Goal: Check status: Check status

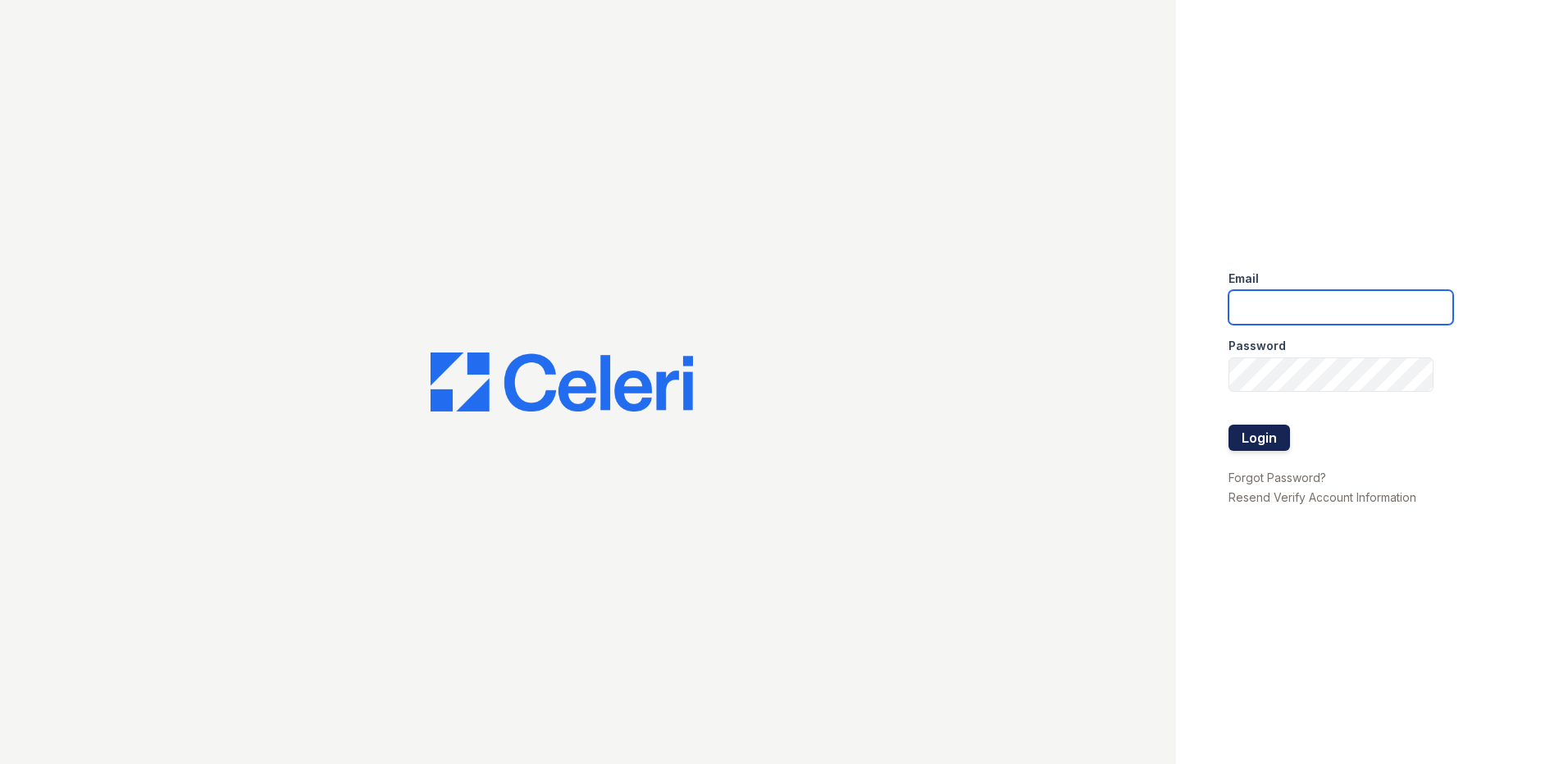
type input "[EMAIL_ADDRESS][DOMAIN_NAME]"
click at [1257, 437] on button "Login" at bounding box center [1259, 437] width 61 height 26
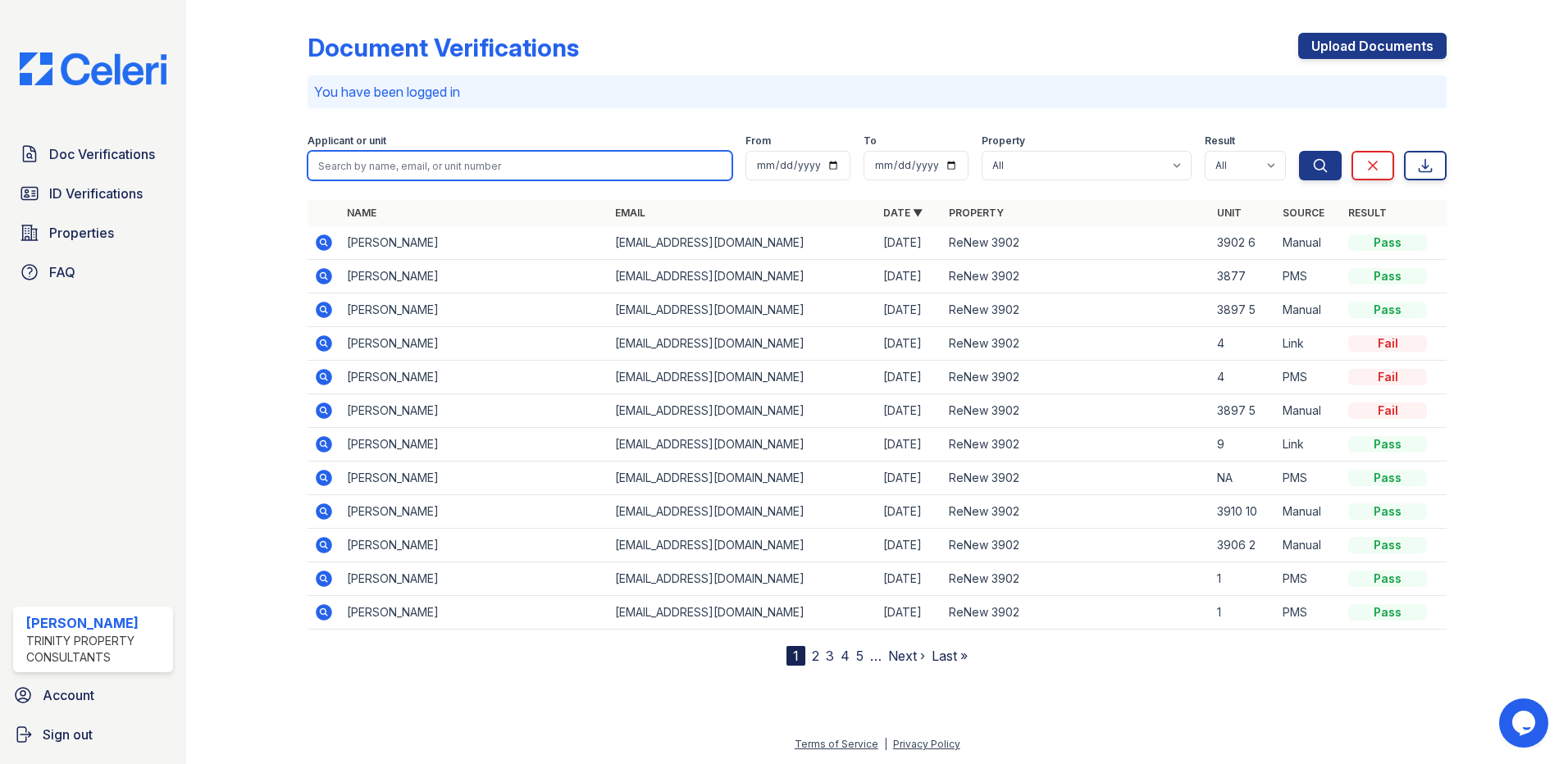
click at [385, 171] on input "search" at bounding box center [519, 166] width 424 height 30
type input "[PERSON_NAME]"
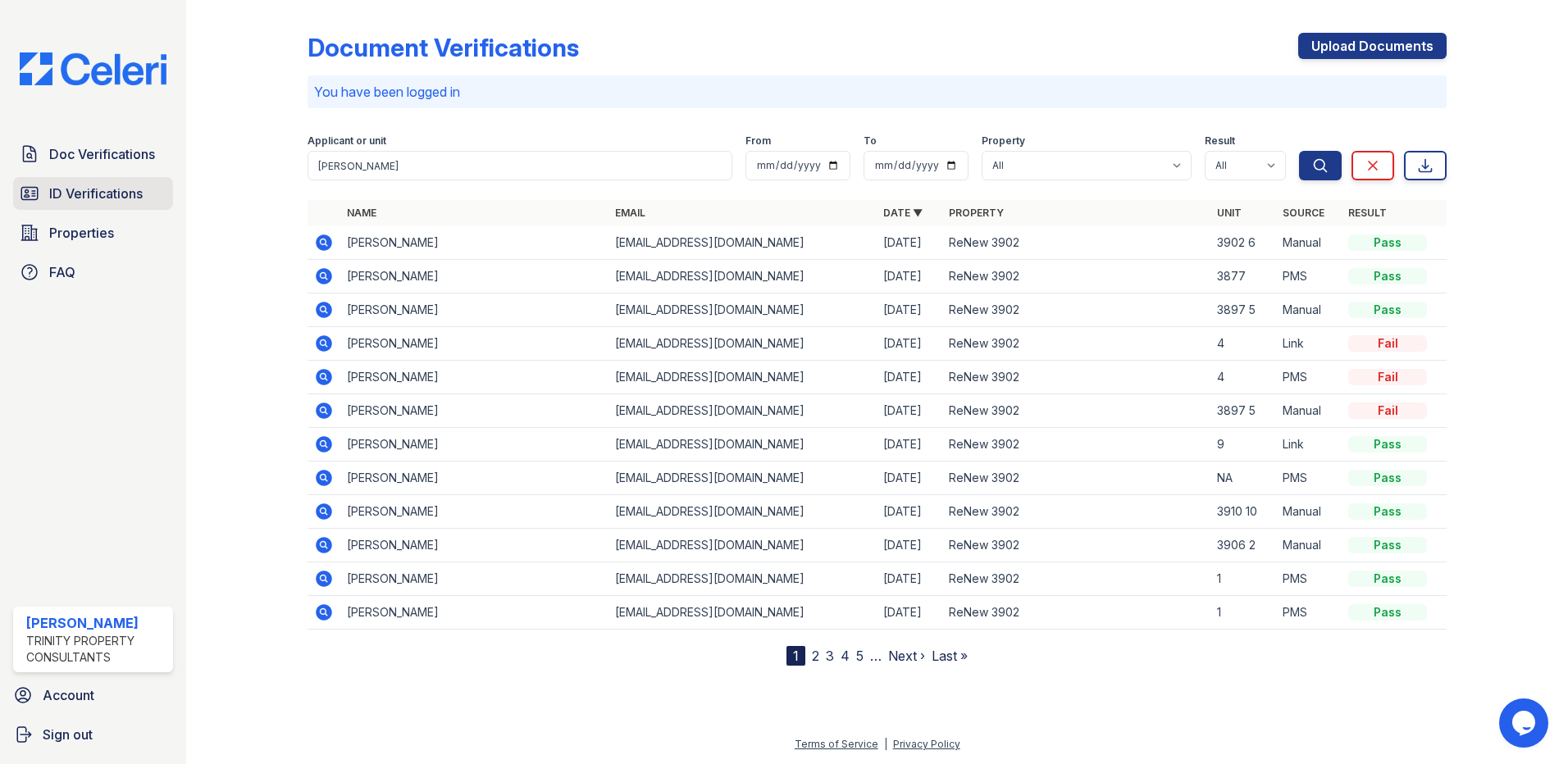
click at [101, 197] on span "ID Verifications" at bounding box center [96, 193] width 93 height 20
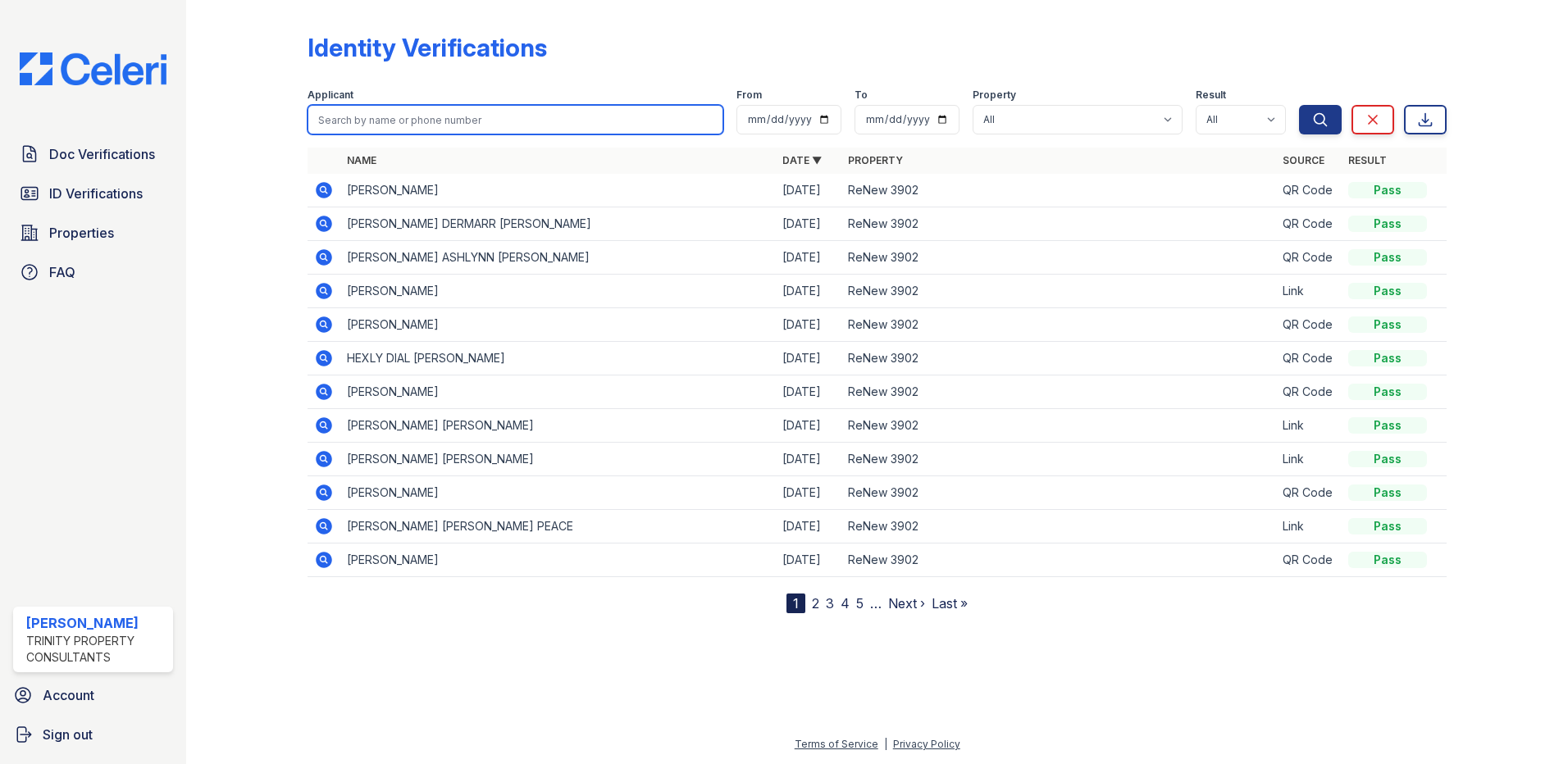
click at [424, 117] on input "search" at bounding box center [515, 120] width 416 height 30
type input "[PERSON_NAME]"
click at [1299, 105] on button "Search" at bounding box center [1320, 120] width 43 height 30
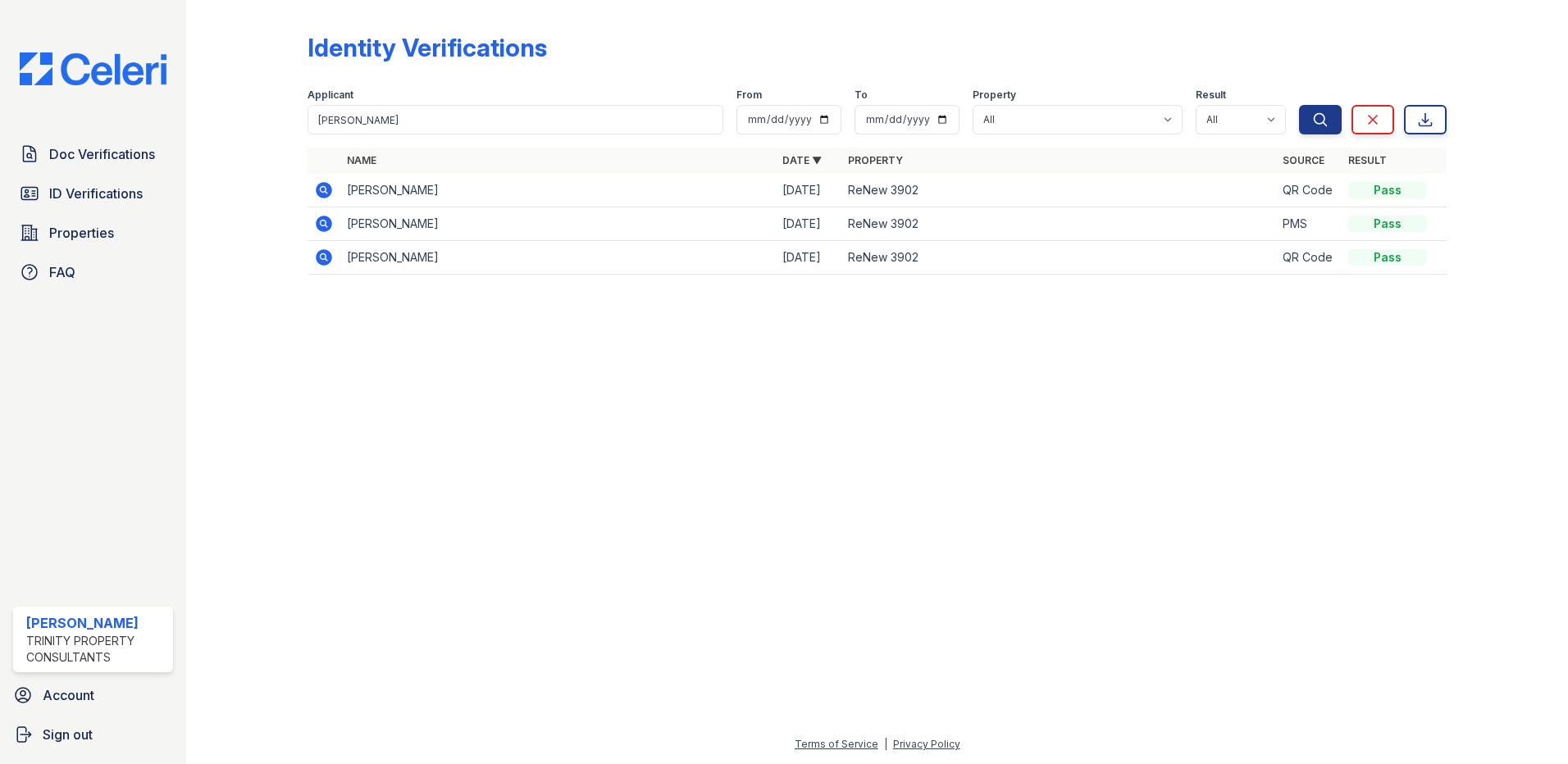
click at [322, 186] on icon at bounding box center [324, 190] width 20 height 20
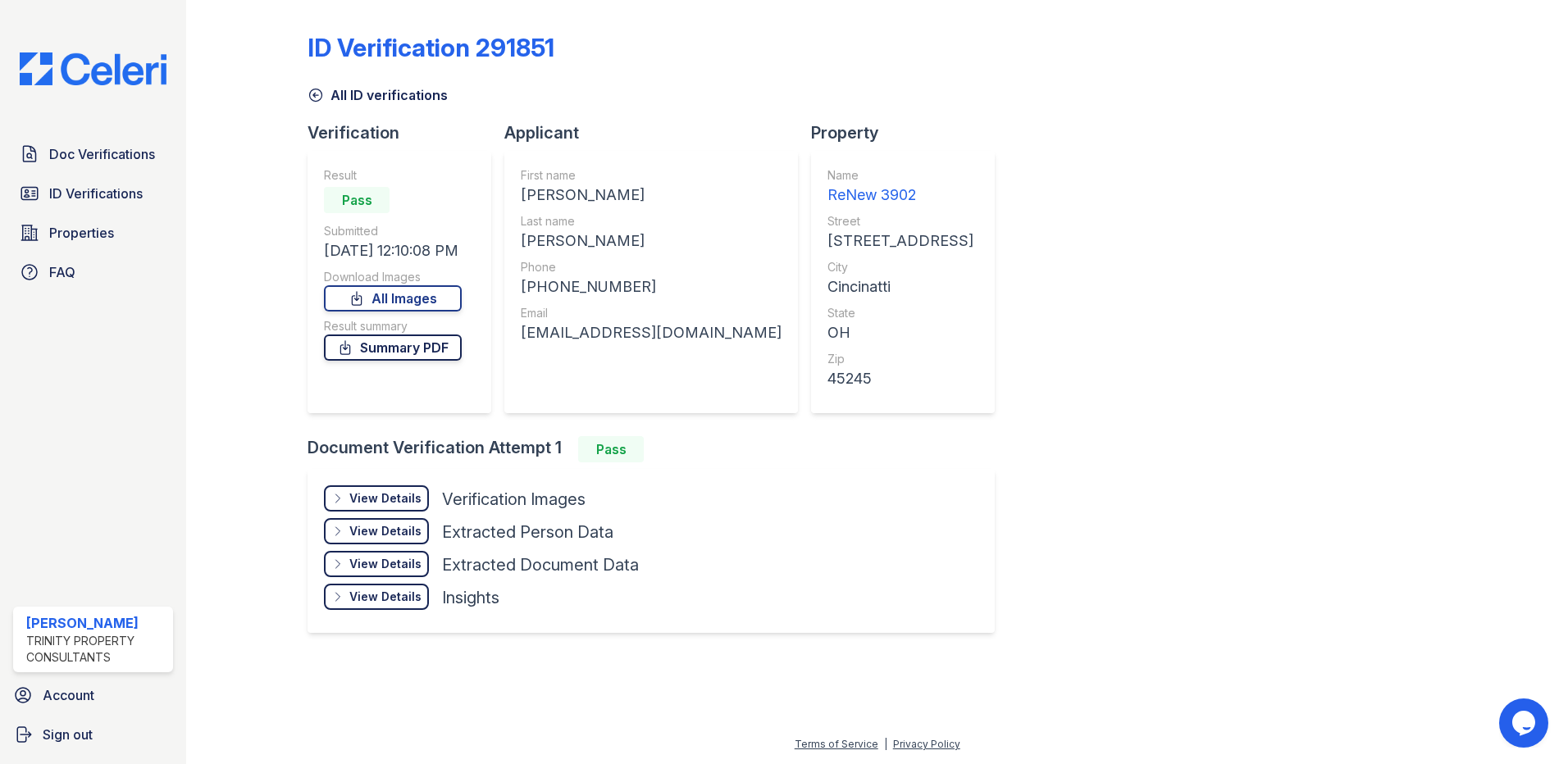
click at [383, 345] on link "Summary PDF" at bounding box center [392, 347] width 137 height 26
click at [97, 159] on span "Doc Verifications" at bounding box center [102, 154] width 106 height 20
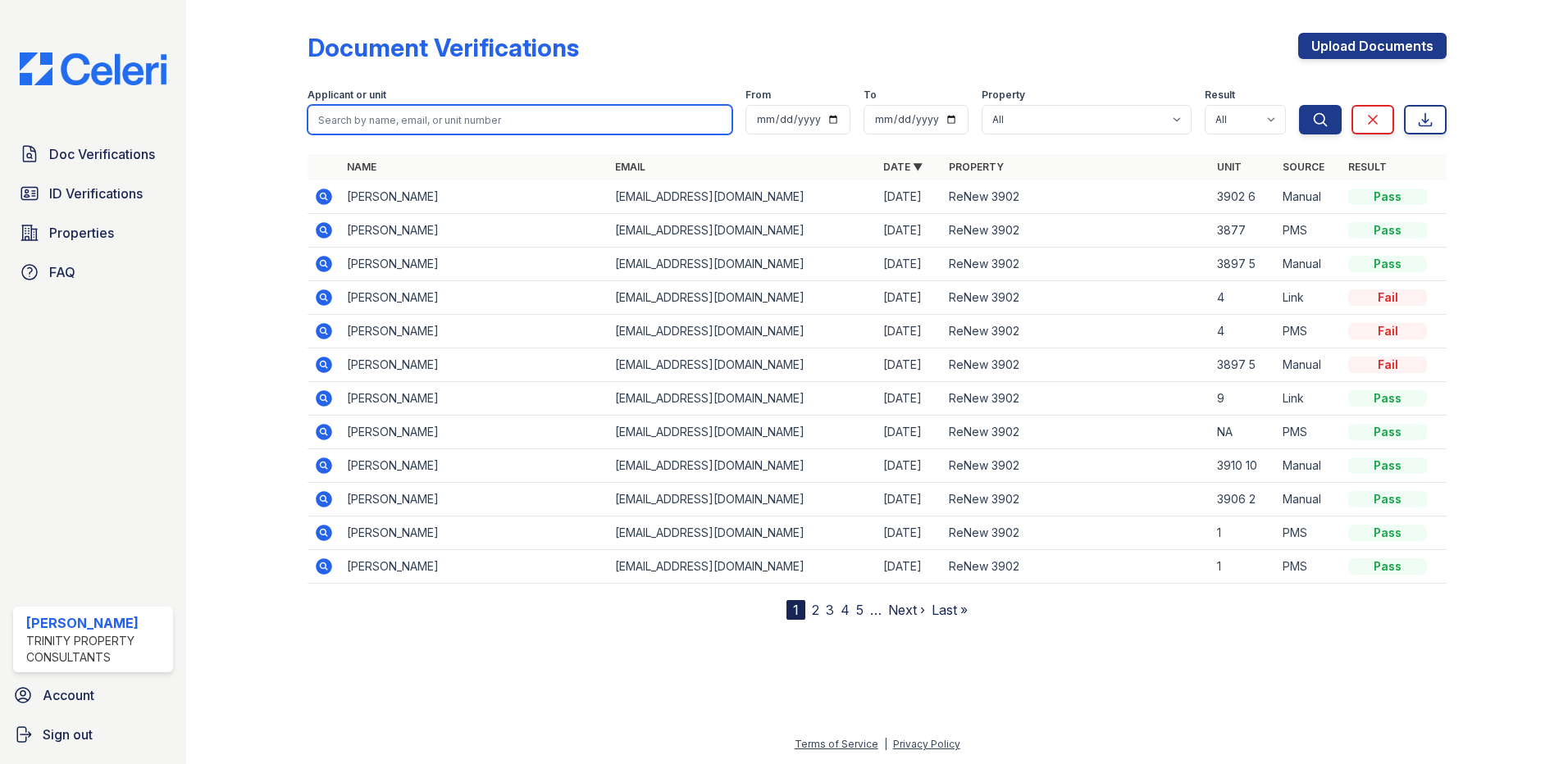
click at [354, 121] on input "search" at bounding box center [519, 120] width 424 height 30
click at [106, 67] on img at bounding box center [93, 68] width 173 height 32
click at [387, 123] on input "search" at bounding box center [519, 120] width 424 height 30
type input "[PERSON_NAME]"
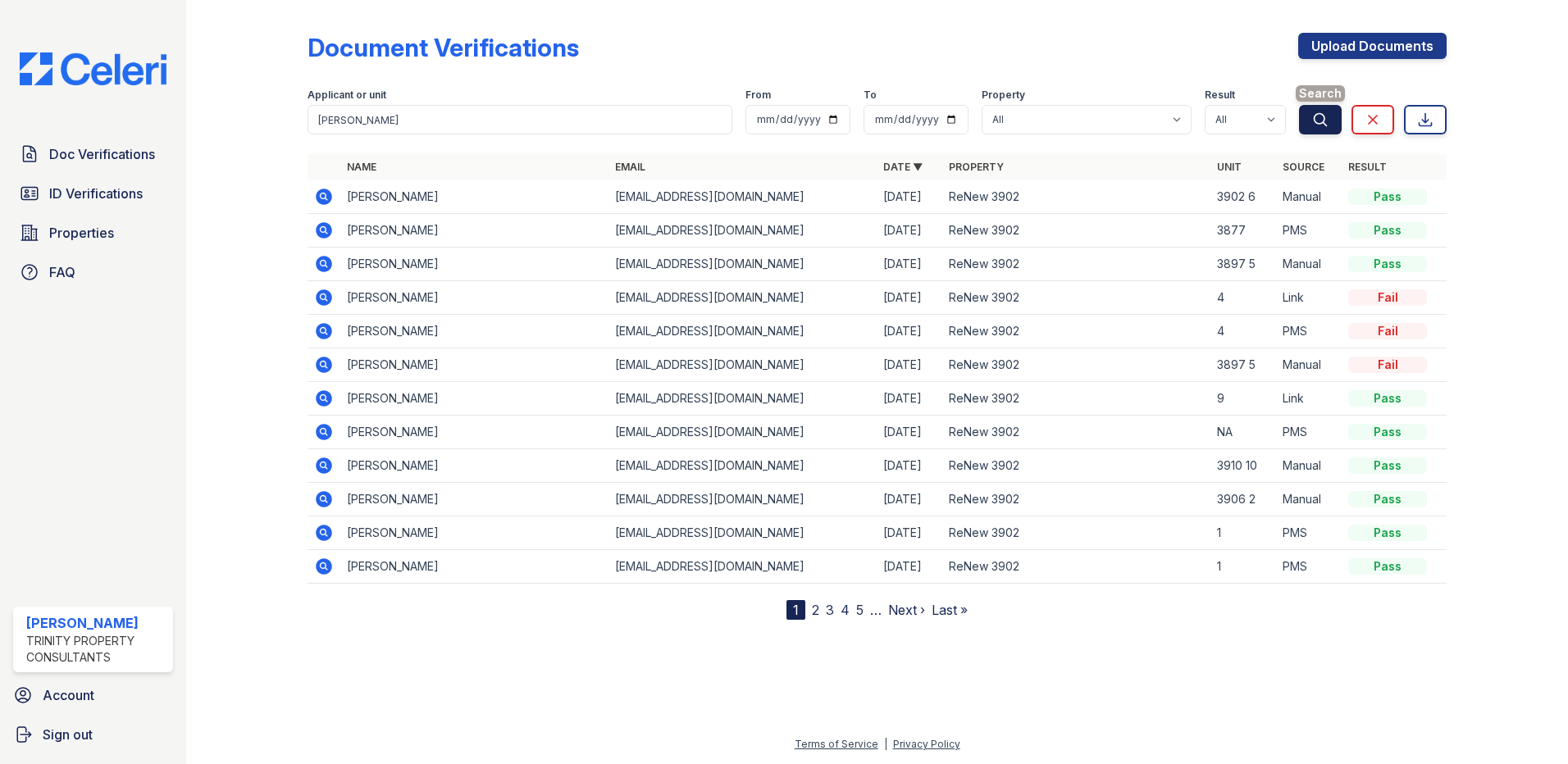
click at [1315, 127] on icon "submit" at bounding box center [1319, 120] width 16 height 16
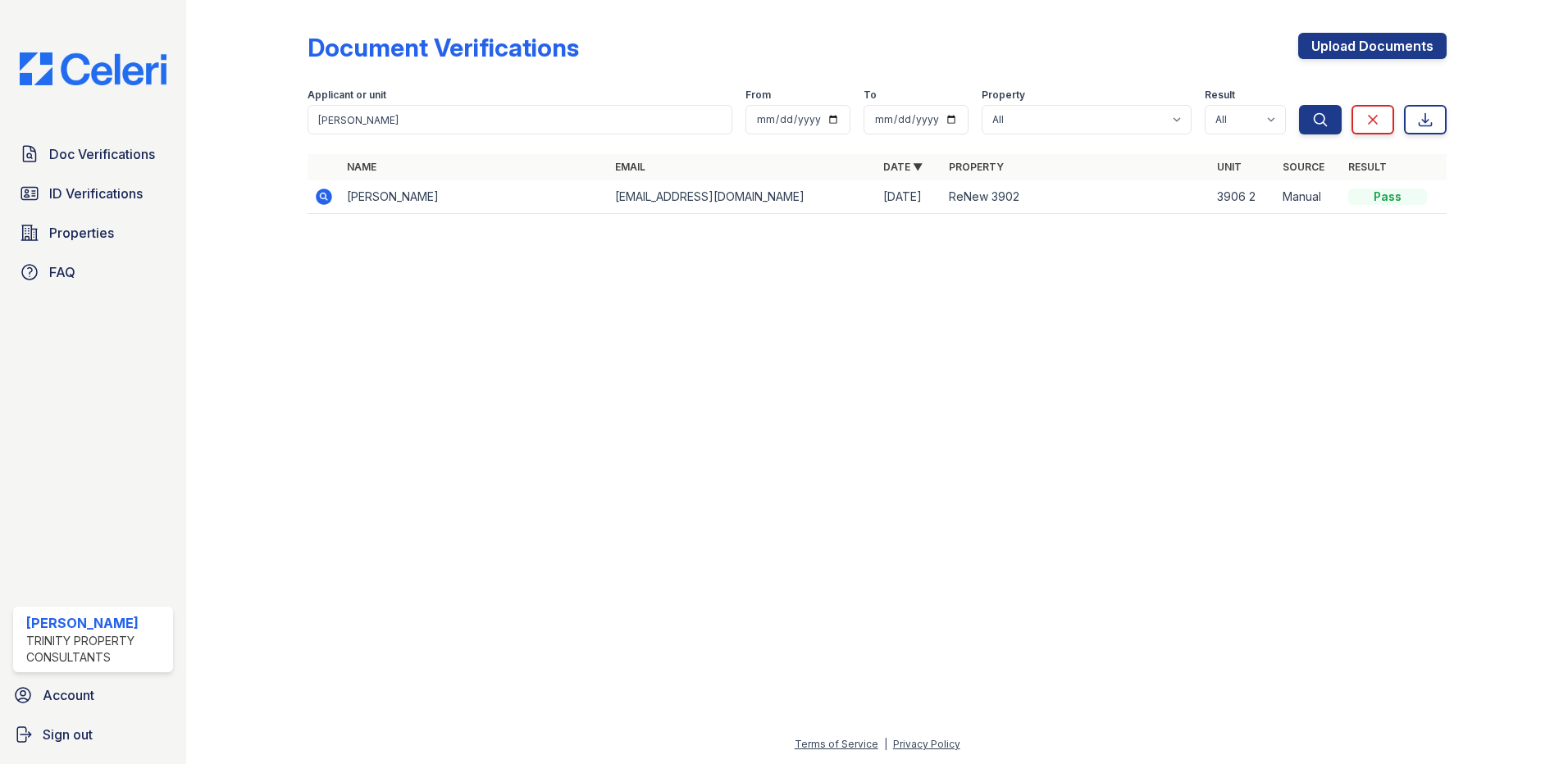
click at [326, 195] on icon at bounding box center [324, 196] width 20 height 20
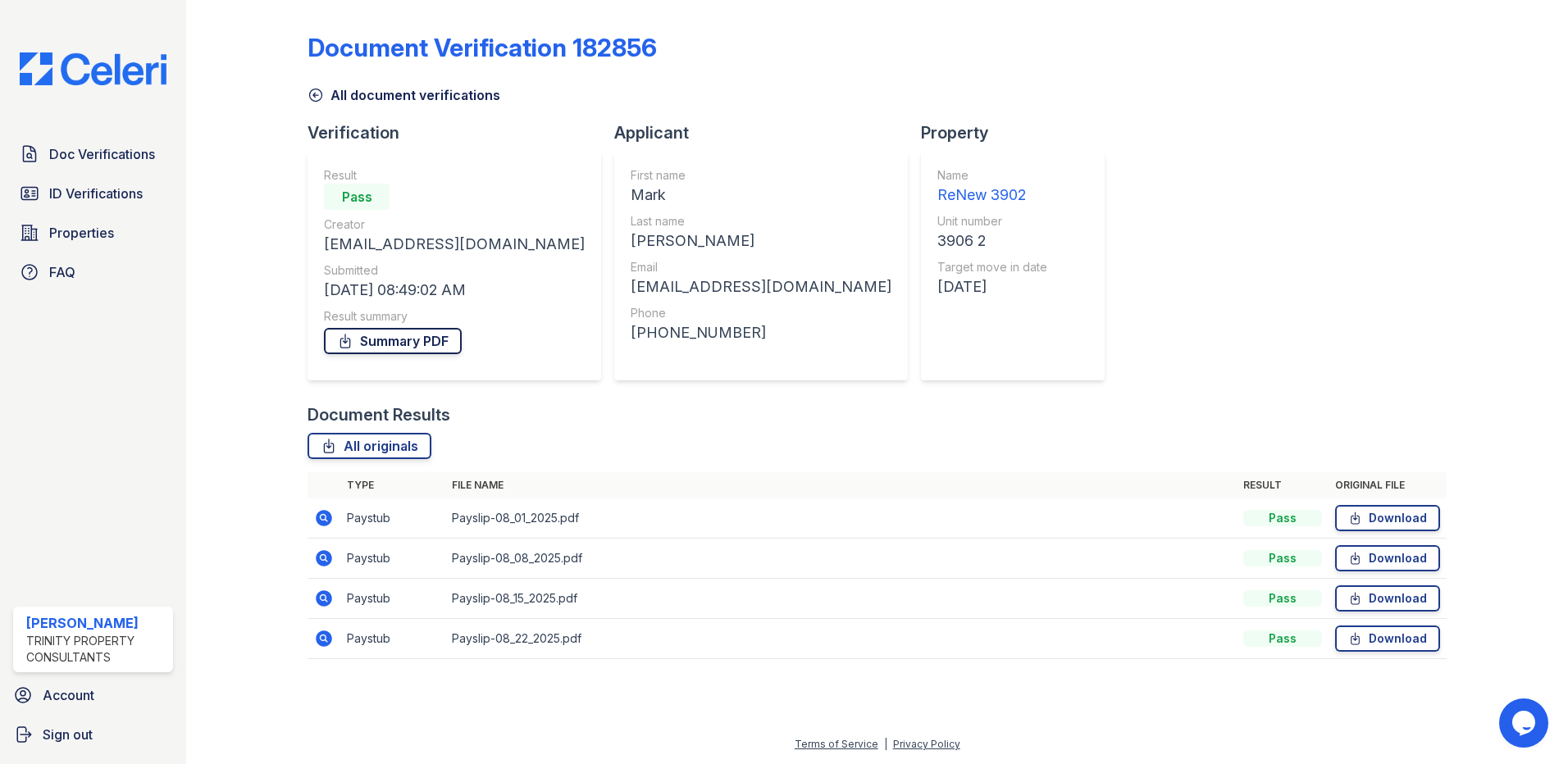
click at [377, 339] on link "Summary PDF" at bounding box center [392, 341] width 137 height 26
click at [75, 195] on span "ID Verifications" at bounding box center [96, 193] width 93 height 20
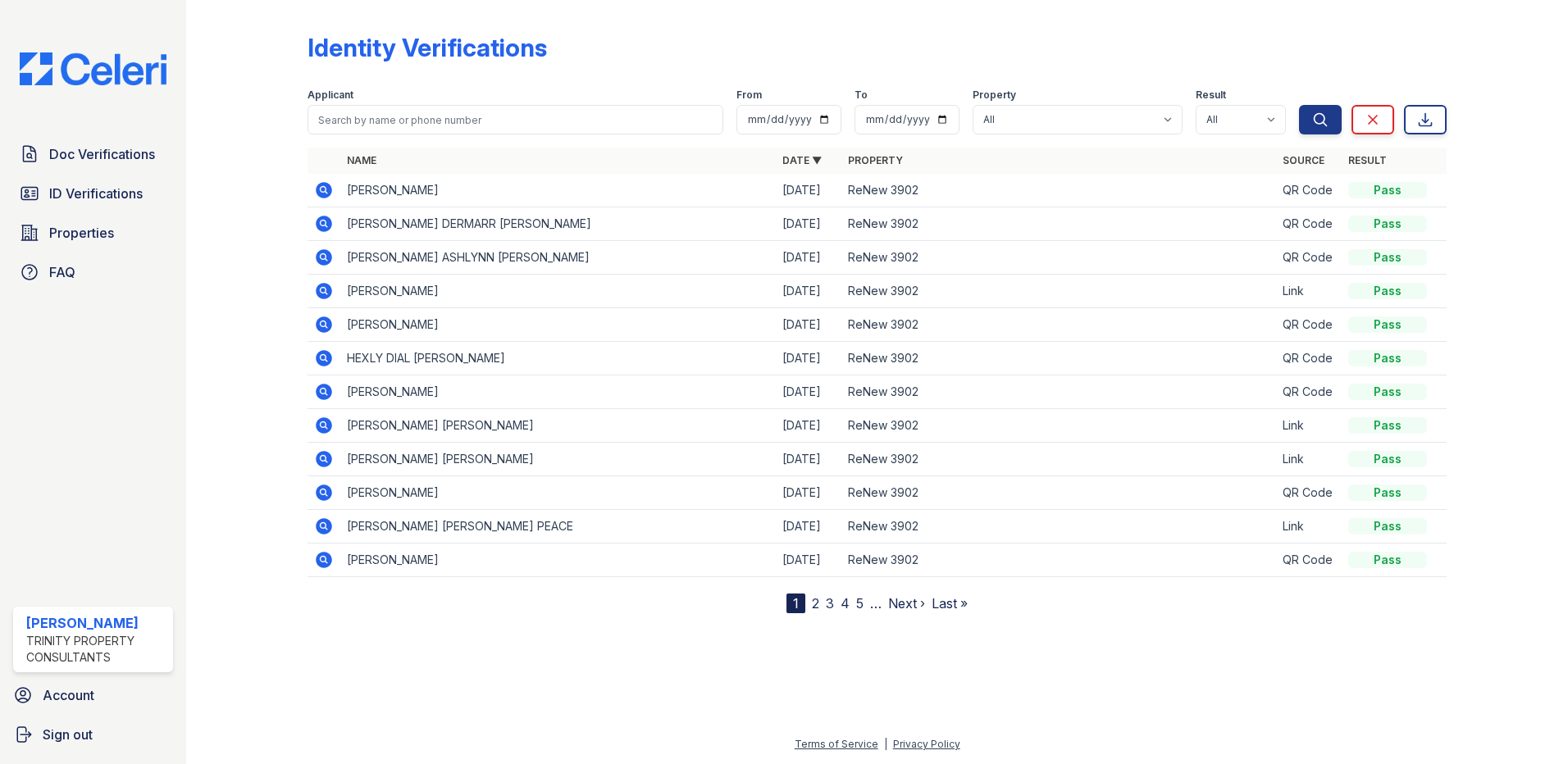
click at [495, 91] on div "Applicant" at bounding box center [515, 96] width 416 height 16
click at [499, 114] on input "search" at bounding box center [515, 120] width 416 height 30
type input "[PERSON_NAME]"
click at [1299, 105] on button "Search" at bounding box center [1320, 120] width 43 height 30
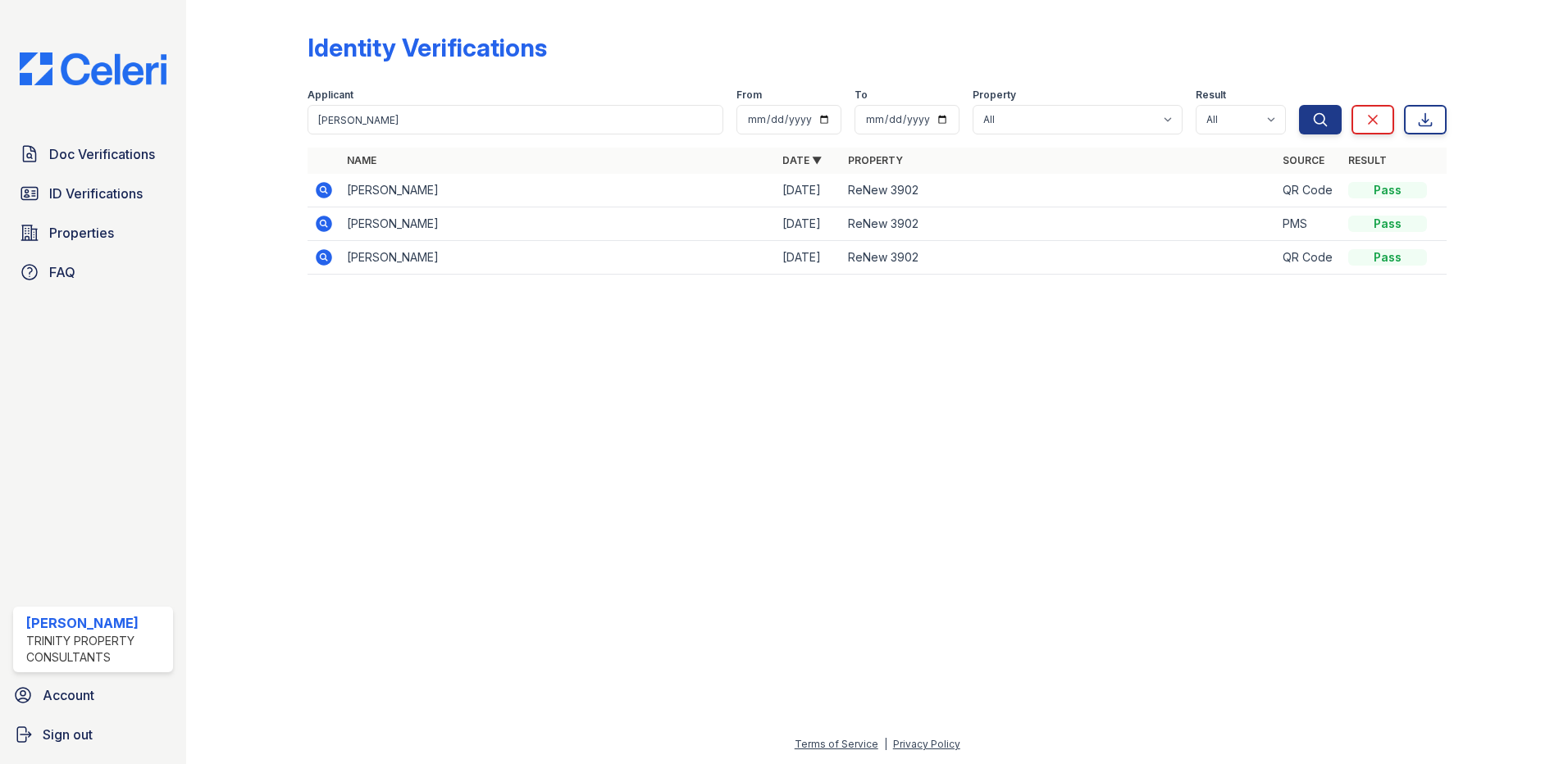
click at [320, 191] on icon at bounding box center [324, 190] width 20 height 20
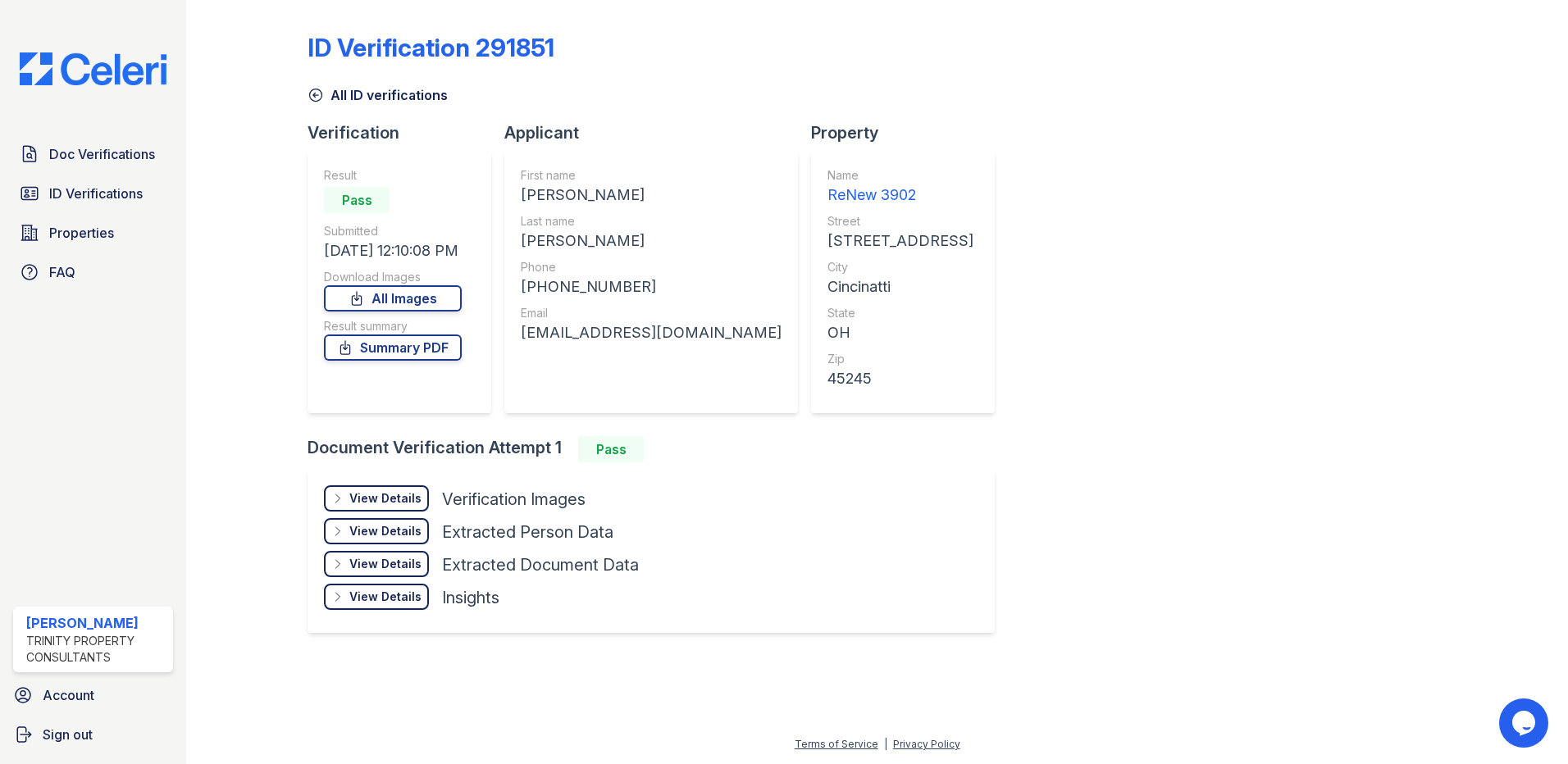
click at [382, 503] on div "View Details" at bounding box center [385, 498] width 72 height 16
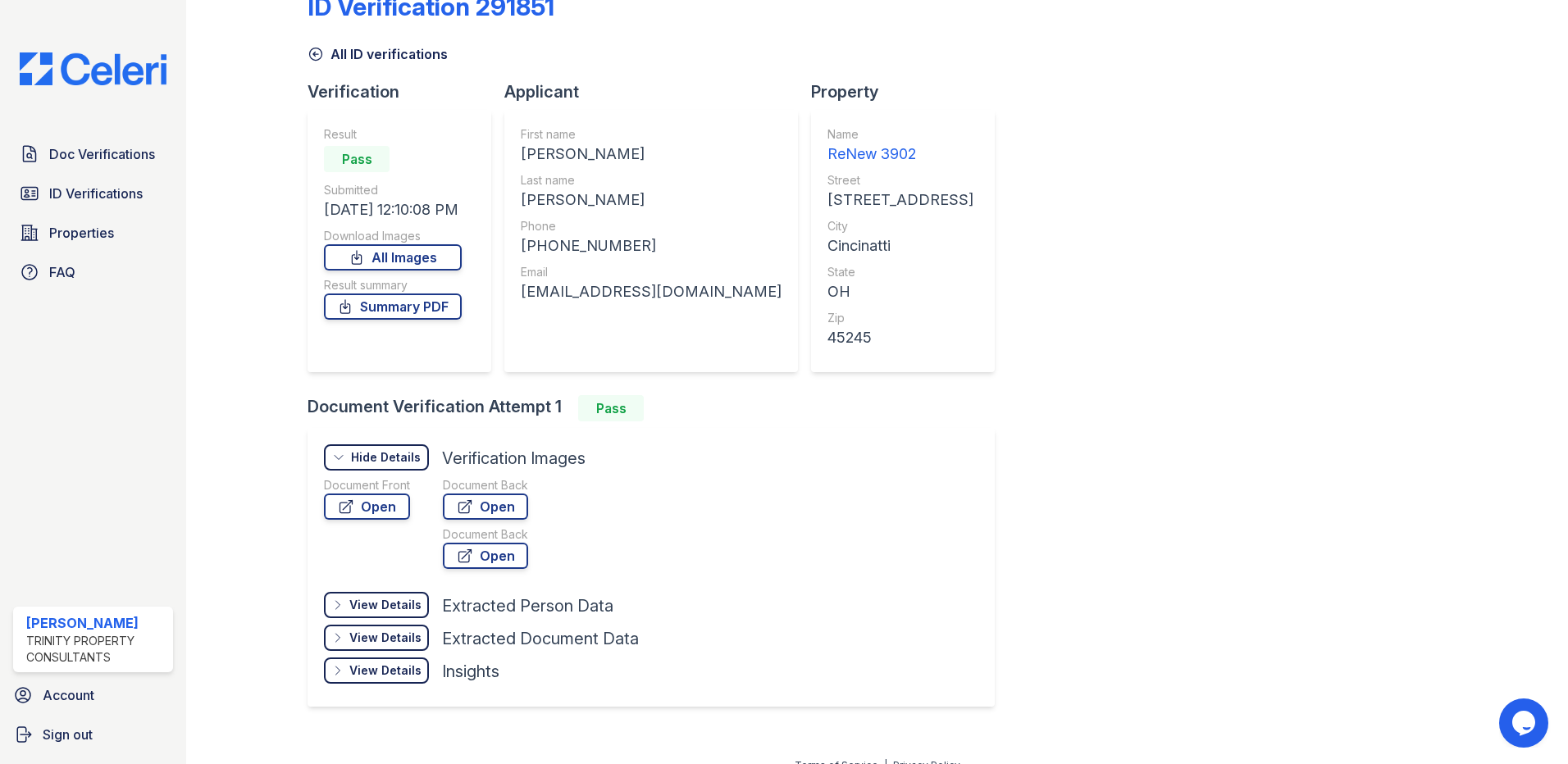
scroll to position [62, 0]
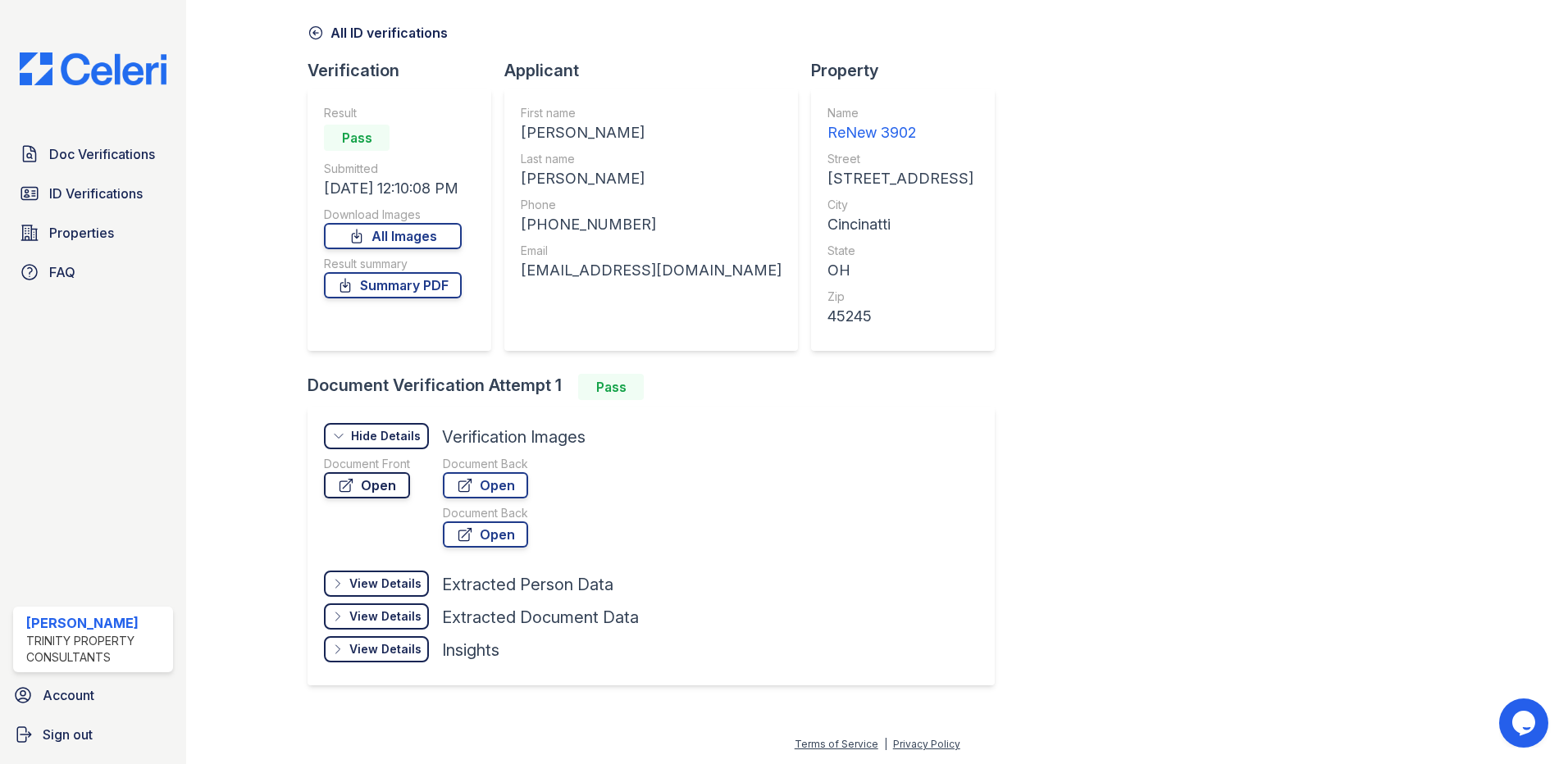
click at [369, 488] on link "Open" at bounding box center [366, 485] width 86 height 26
